Goal: Find specific page/section: Find specific page/section

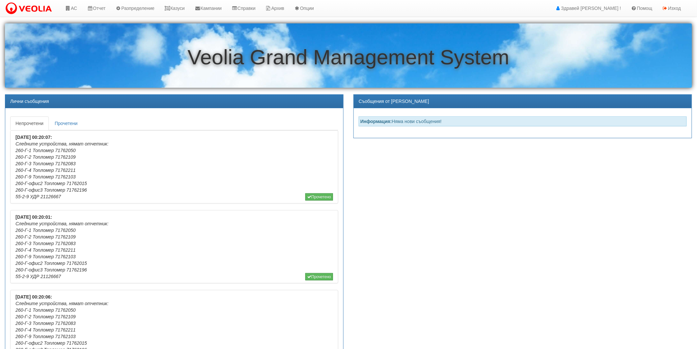
click at [77, 10] on link "АС" at bounding box center [71, 8] width 22 height 16
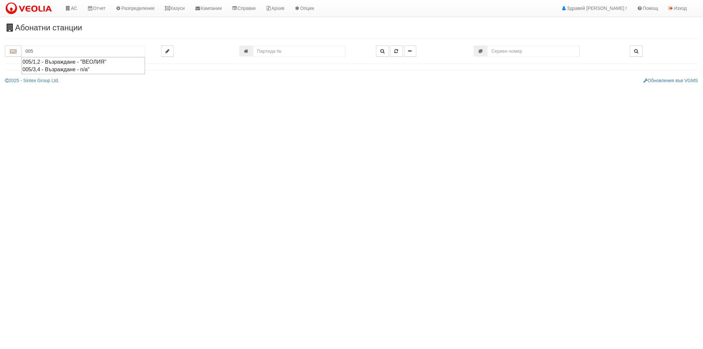
click at [68, 62] on div "005/1,2 - Възраждане - "ВЕОЛИЯ"" at bounding box center [83, 62] width 122 height 8
type input "005/1,2 - Възраждане - "ВЕОЛИЯ""
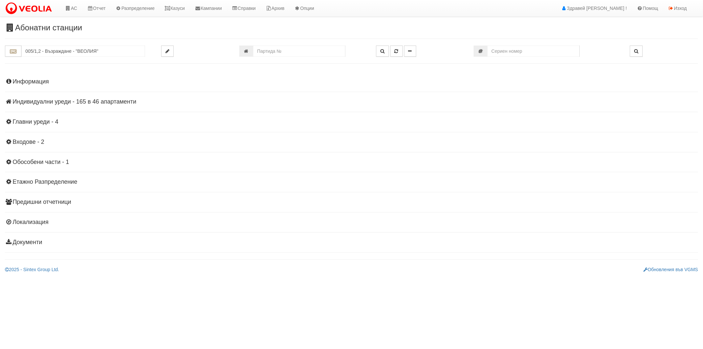
click at [62, 101] on h4 "Индивидуални уреди - 165 в 46 апартаменти" at bounding box center [351, 102] width 693 height 7
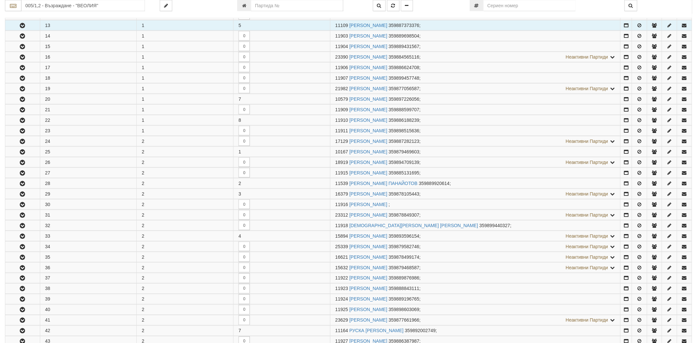
scroll to position [256, 0]
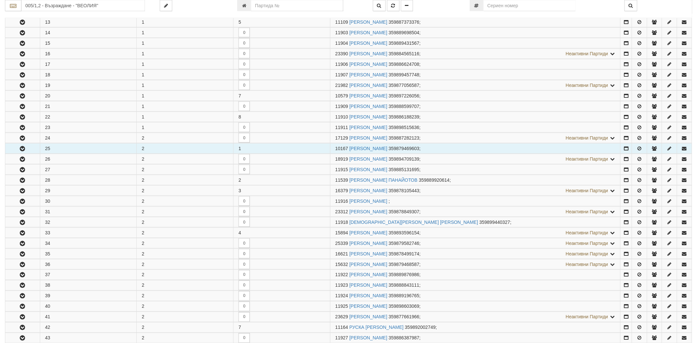
click at [18, 150] on button "button" at bounding box center [22, 149] width 35 height 10
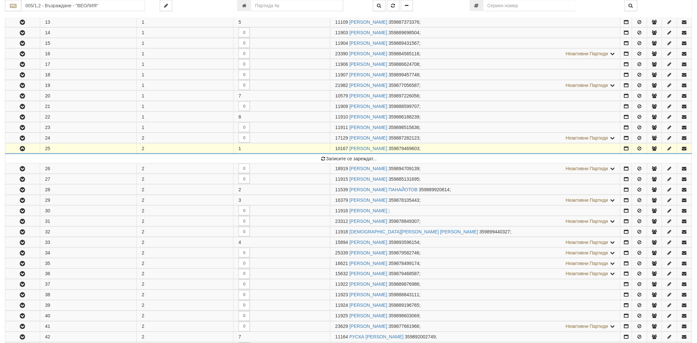
scroll to position [293, 0]
